Goal: Task Accomplishment & Management: Use online tool/utility

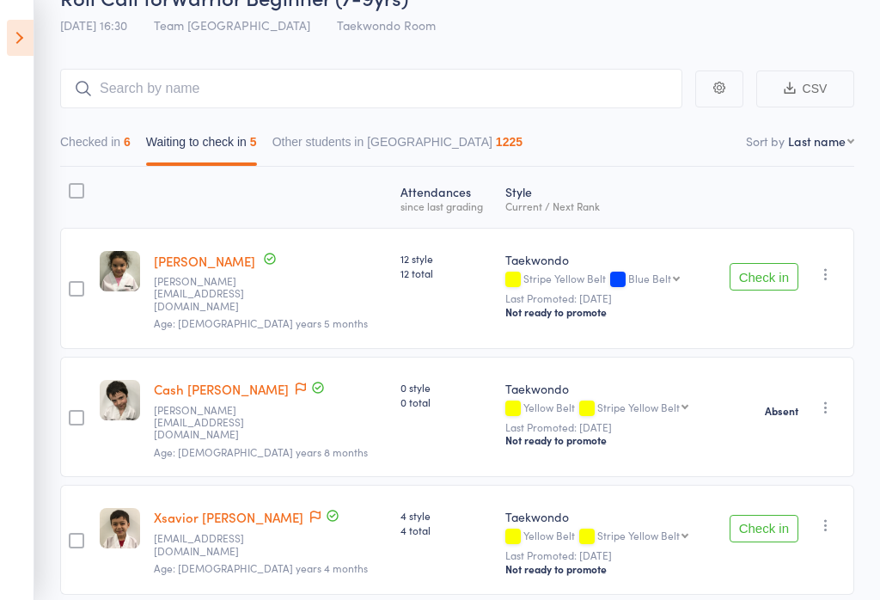
scroll to position [93, 0]
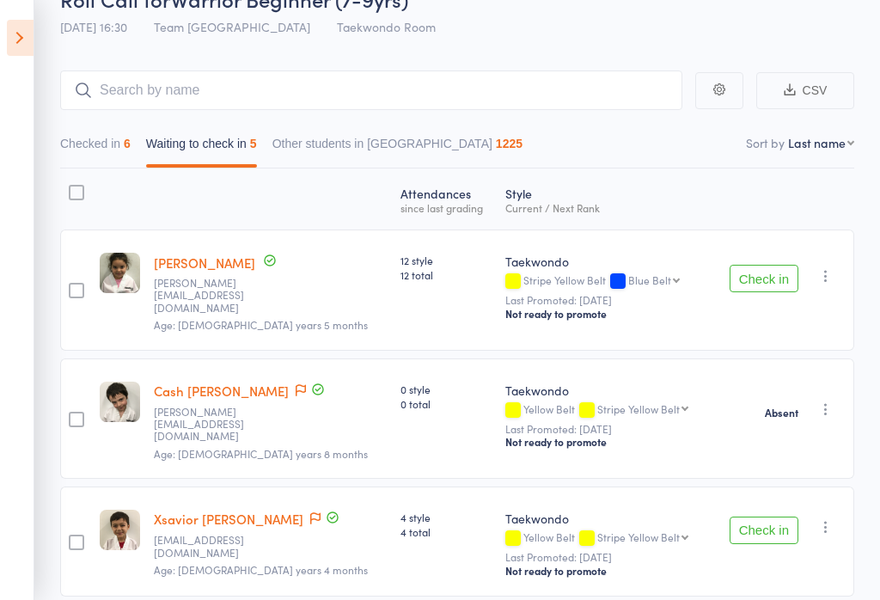
click at [19, 41] on icon at bounding box center [20, 38] width 27 height 36
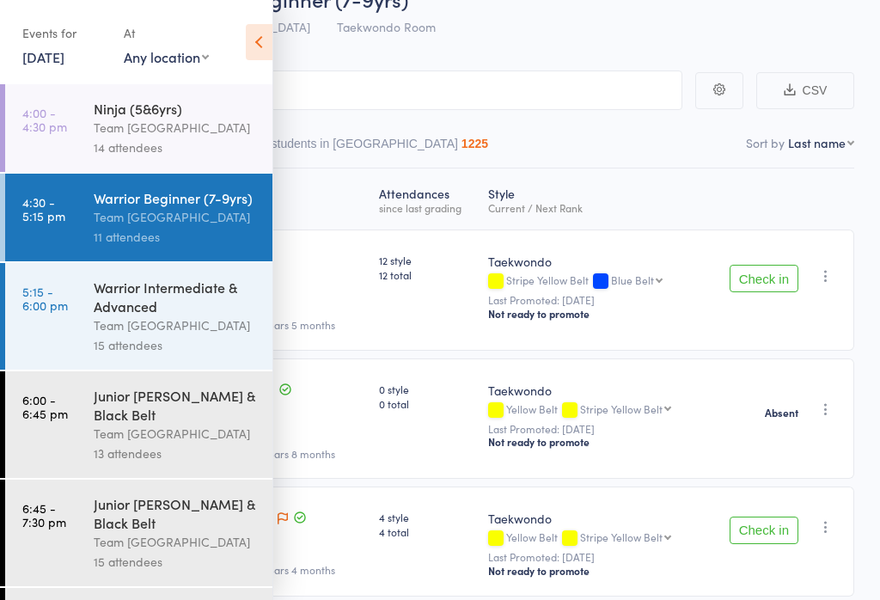
click at [195, 322] on div "Team [GEOGRAPHIC_DATA]" at bounding box center [176, 325] width 164 height 20
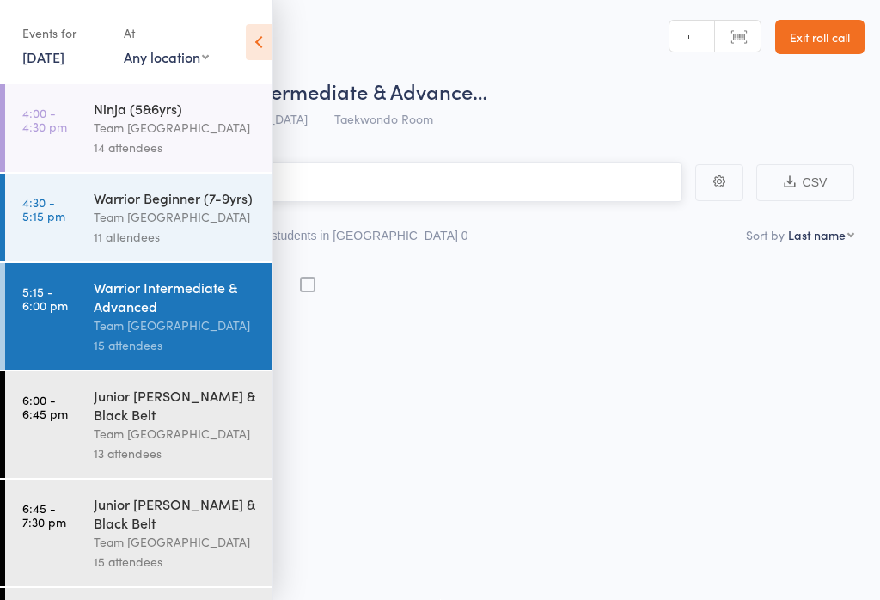
scroll to position [1, 0]
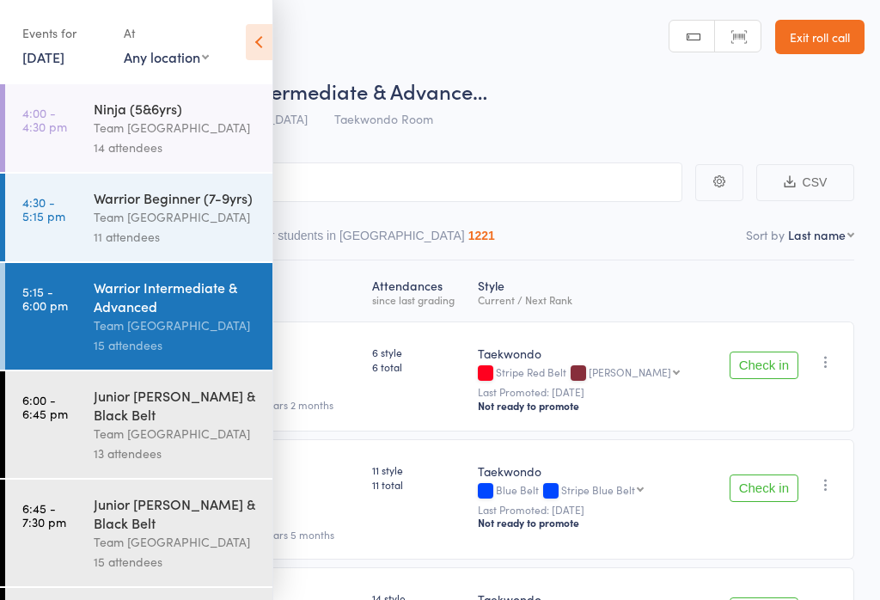
click at [249, 41] on icon at bounding box center [259, 42] width 27 height 36
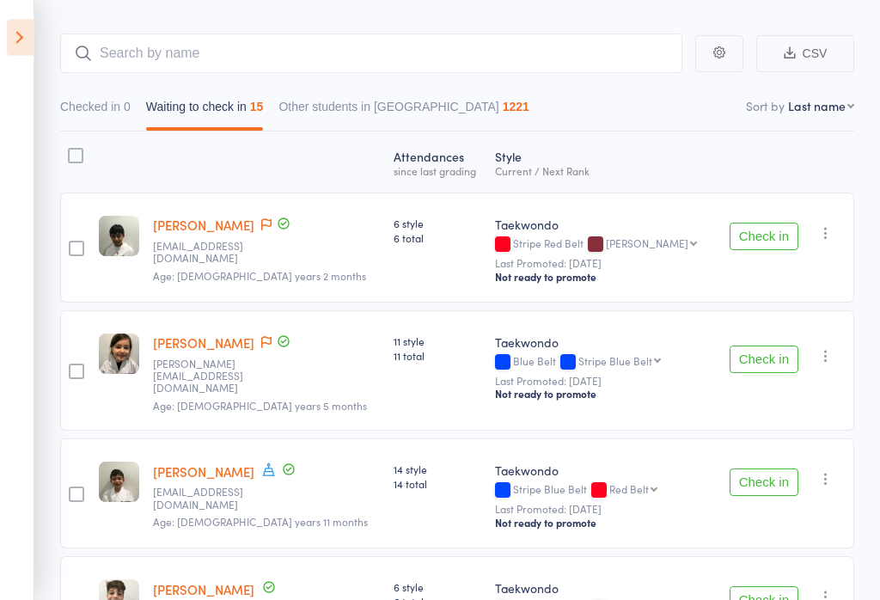
scroll to position [132, 0]
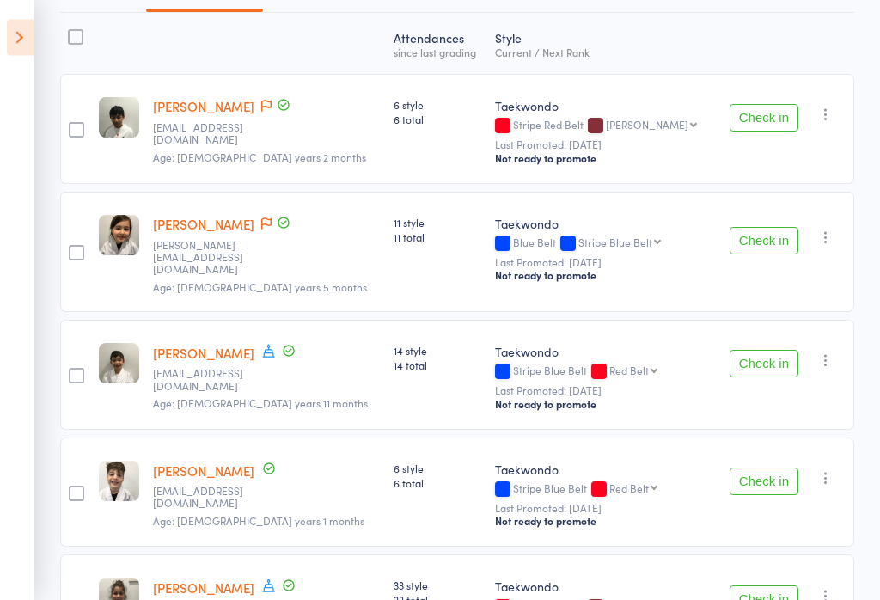
click at [784, 356] on button "Check in" at bounding box center [764, 365] width 69 height 28
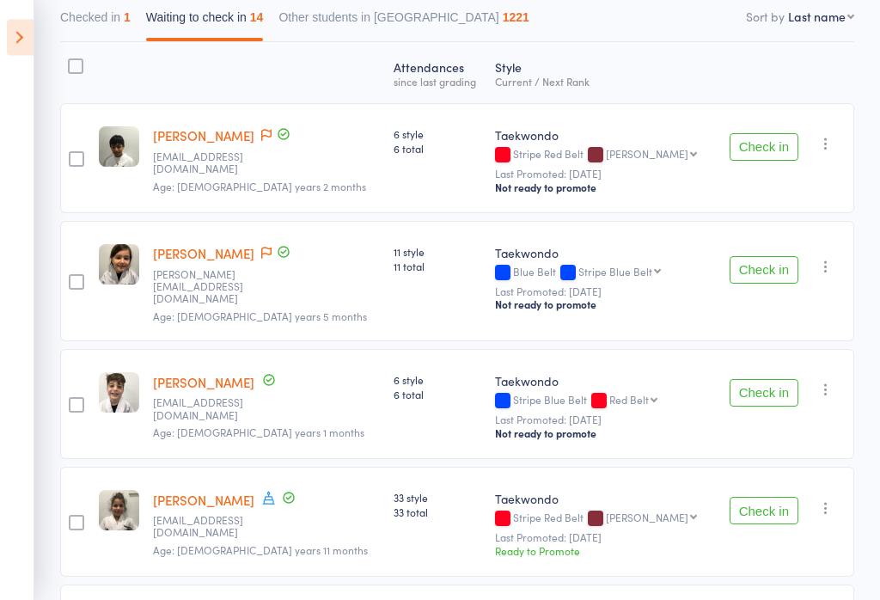
scroll to position [219, 0]
click at [107, 21] on button "Checked in 1" at bounding box center [95, 22] width 70 height 40
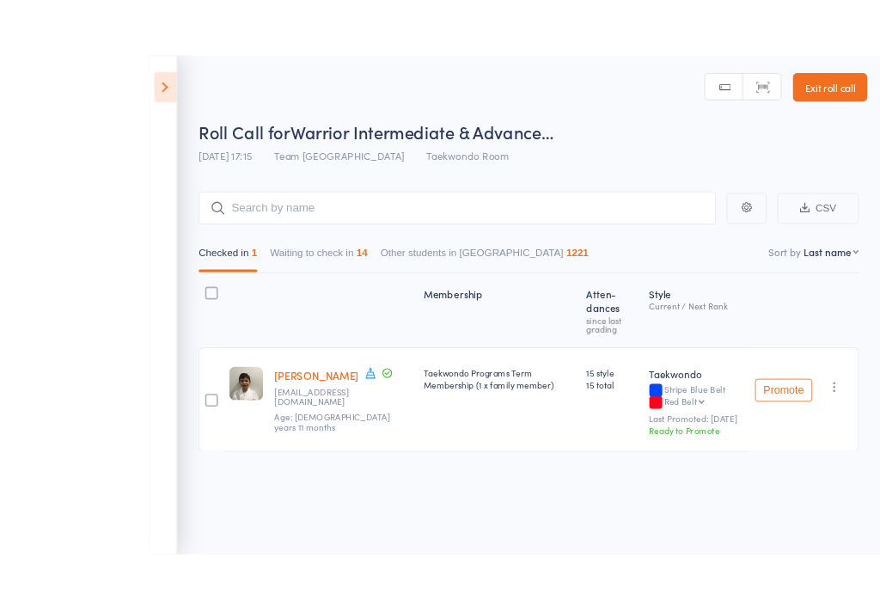
scroll to position [1, 0]
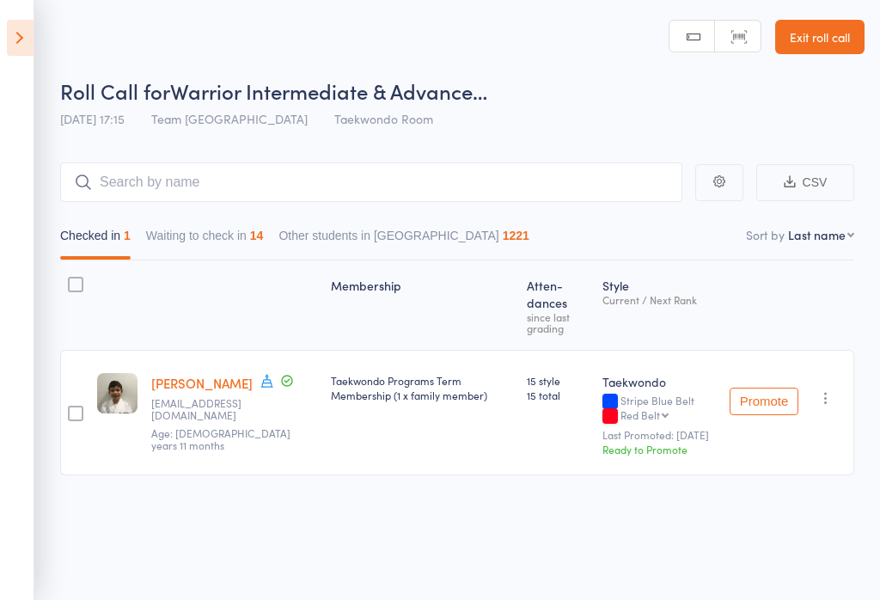
click at [224, 243] on button "Waiting to check in 14" at bounding box center [205, 240] width 118 height 40
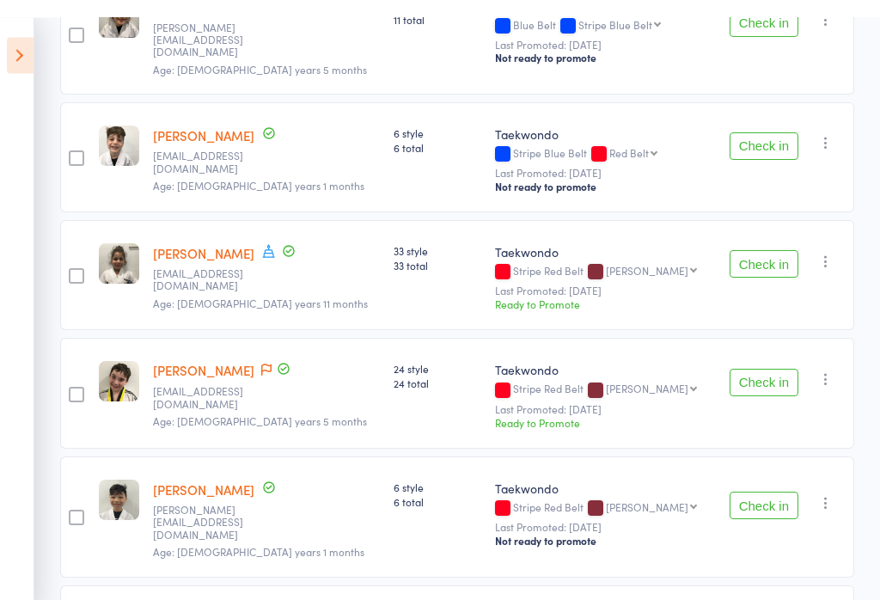
scroll to position [465, 0]
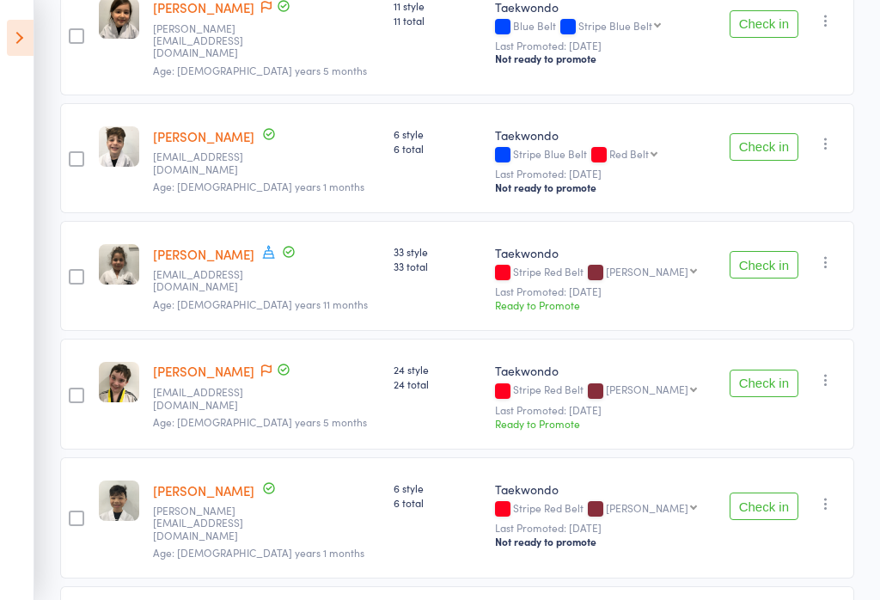
click at [772, 136] on button "Check in" at bounding box center [764, 147] width 69 height 28
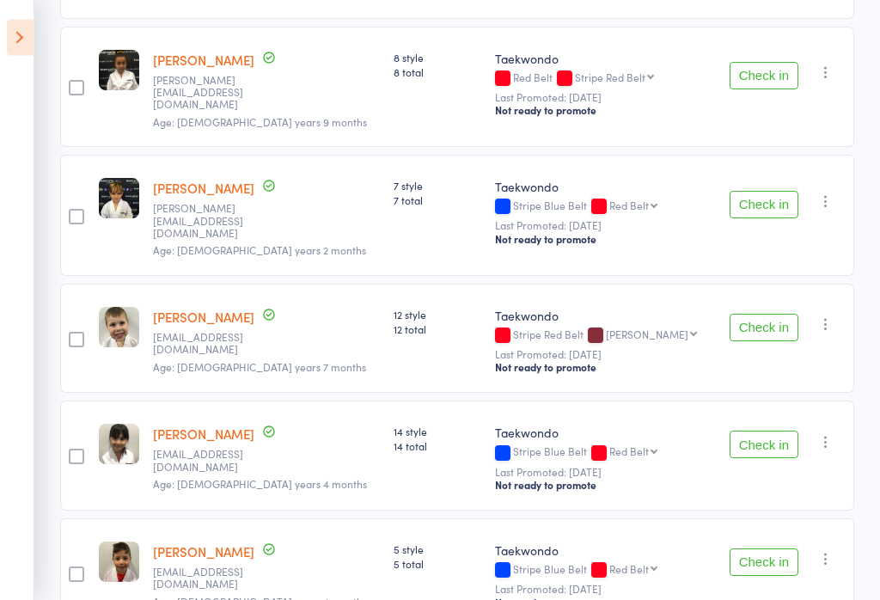
scroll to position [1300, 0]
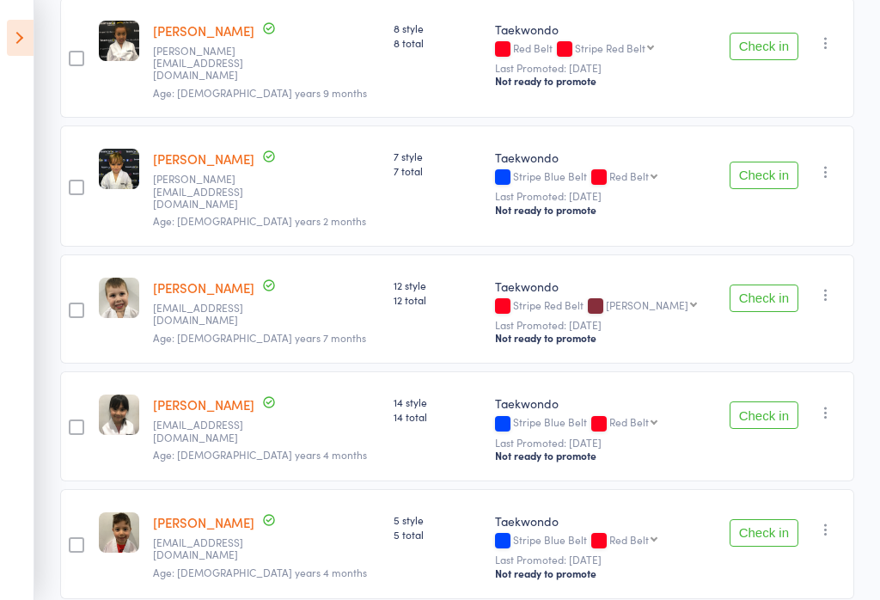
click at [764, 401] on button "Check in" at bounding box center [764, 415] width 69 height 28
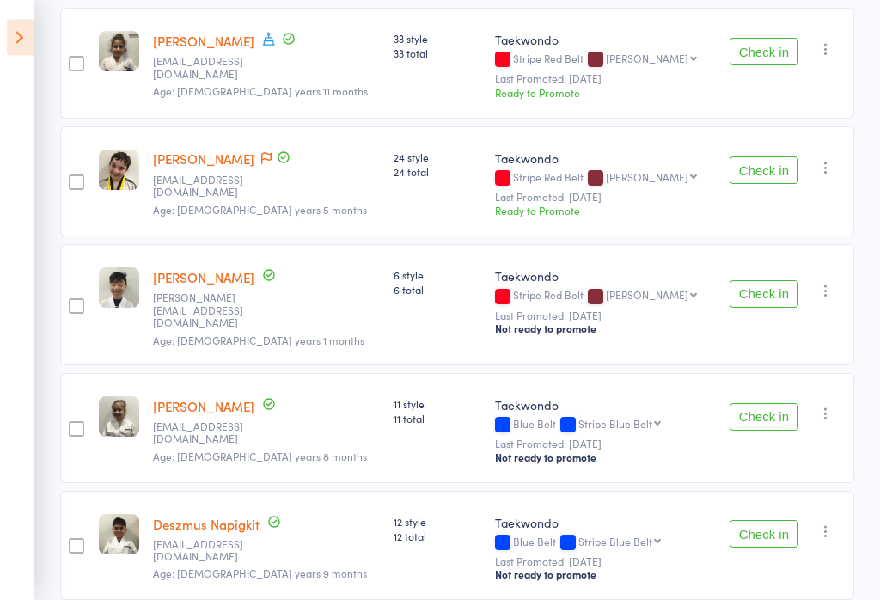
click at [777, 281] on button "Check in" at bounding box center [764, 295] width 69 height 28
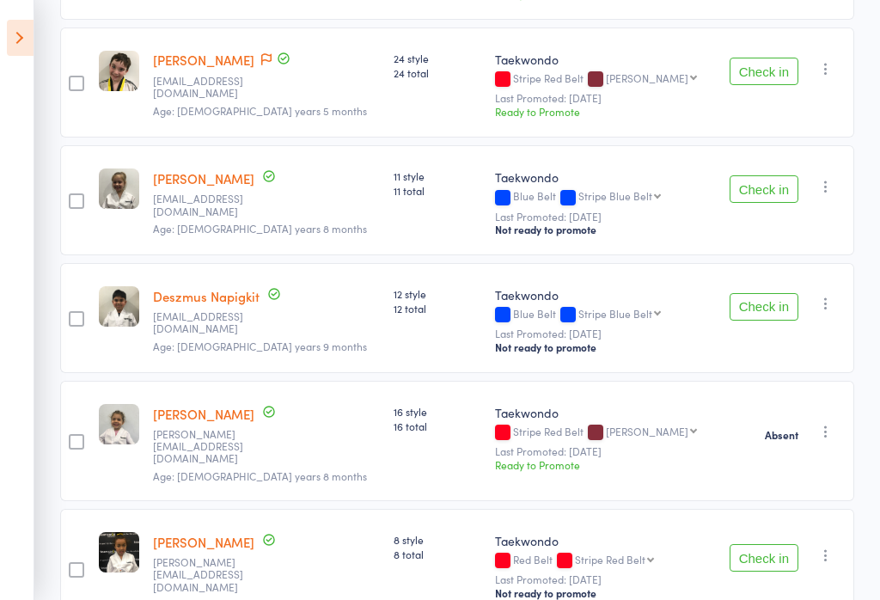
scroll to position [614, 0]
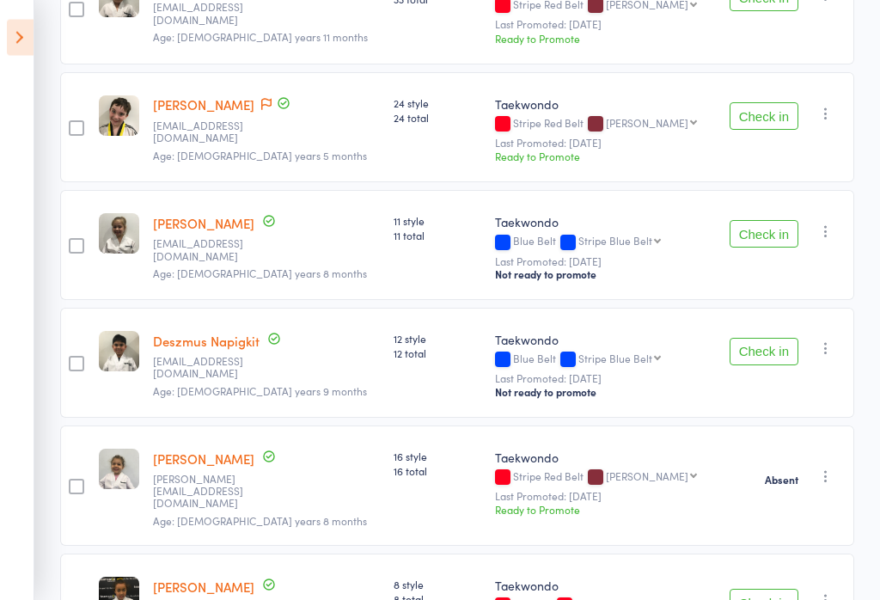
click at [776, 221] on button "Check in" at bounding box center [764, 235] width 69 height 28
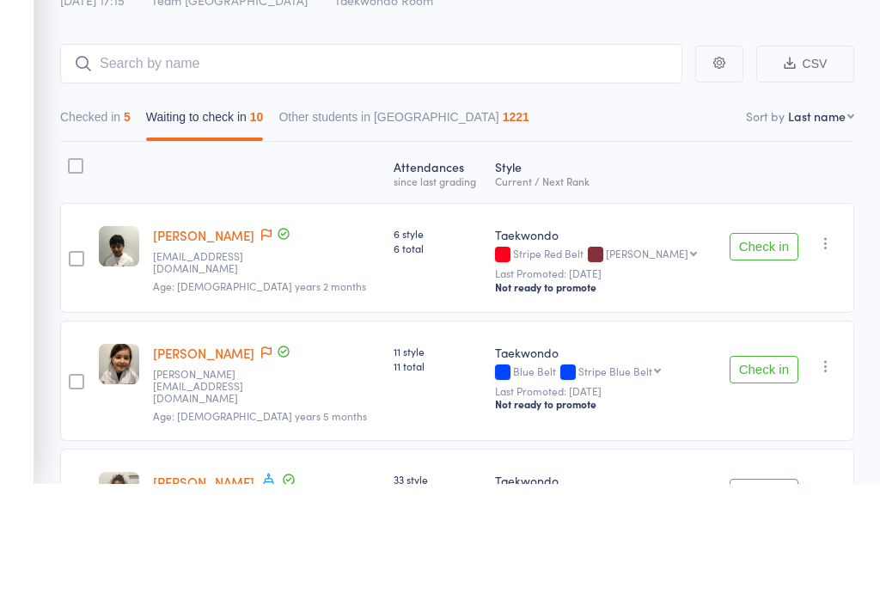
scroll to position [155, 0]
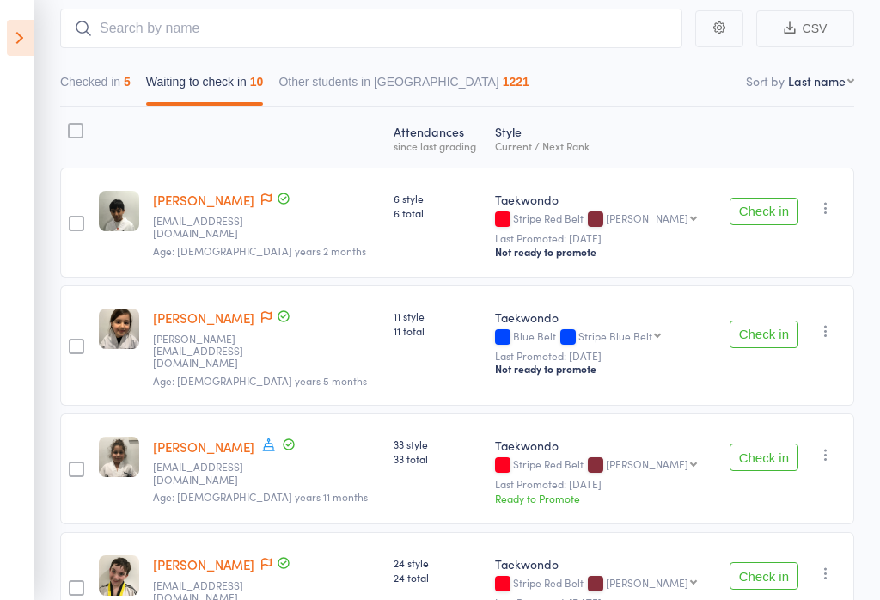
click at [113, 72] on button "Checked in 5" at bounding box center [95, 86] width 70 height 40
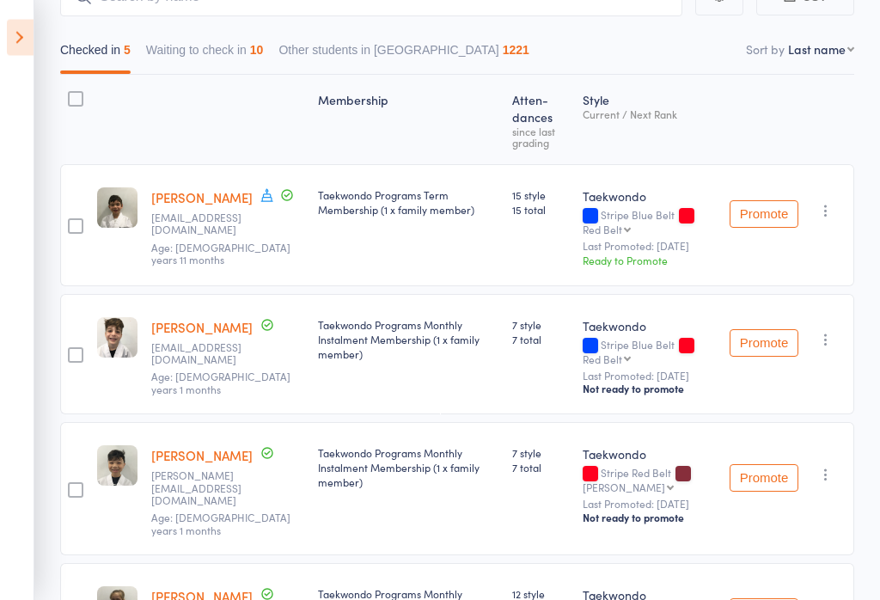
scroll to position [187, 0]
click at [198, 56] on button "Waiting to check in 10" at bounding box center [205, 54] width 118 height 40
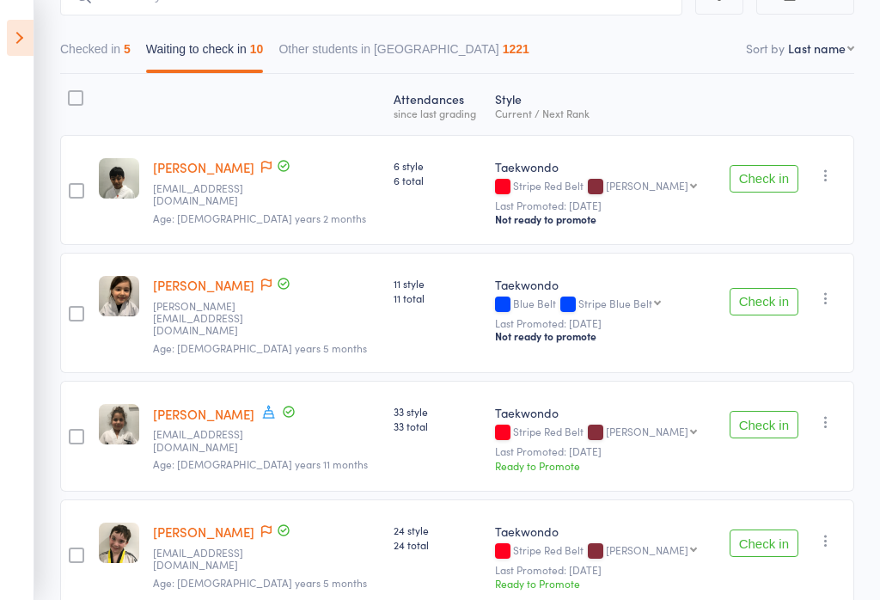
click at [775, 426] on button "Check in" at bounding box center [764, 425] width 69 height 28
